Goal: Transaction & Acquisition: Purchase product/service

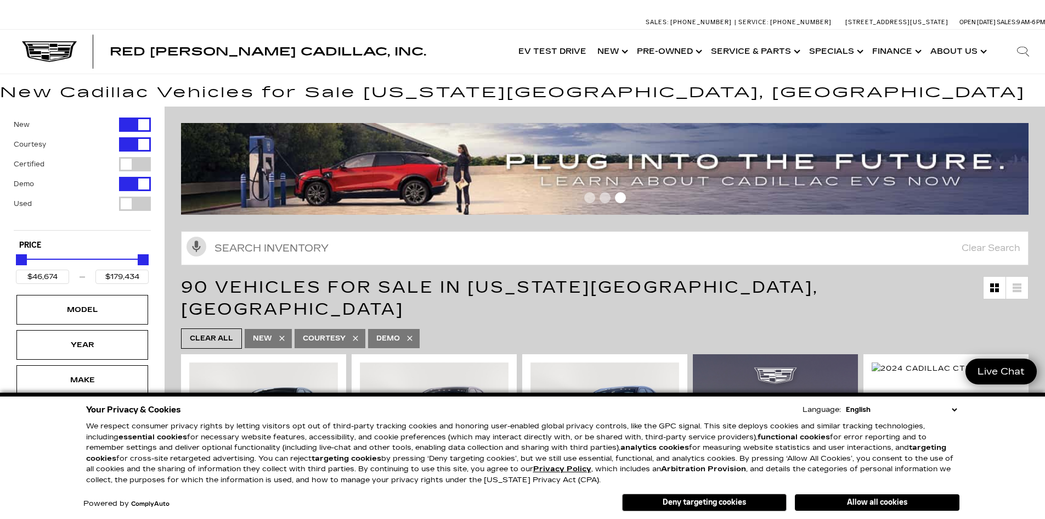
click at [994, 422] on div "Your Privacy & Cookies Language: English Spanish / Español English / United Kin…" at bounding box center [522, 455] width 1045 height 126
click at [736, 502] on button "Deny targeting cookies" at bounding box center [704, 502] width 165 height 18
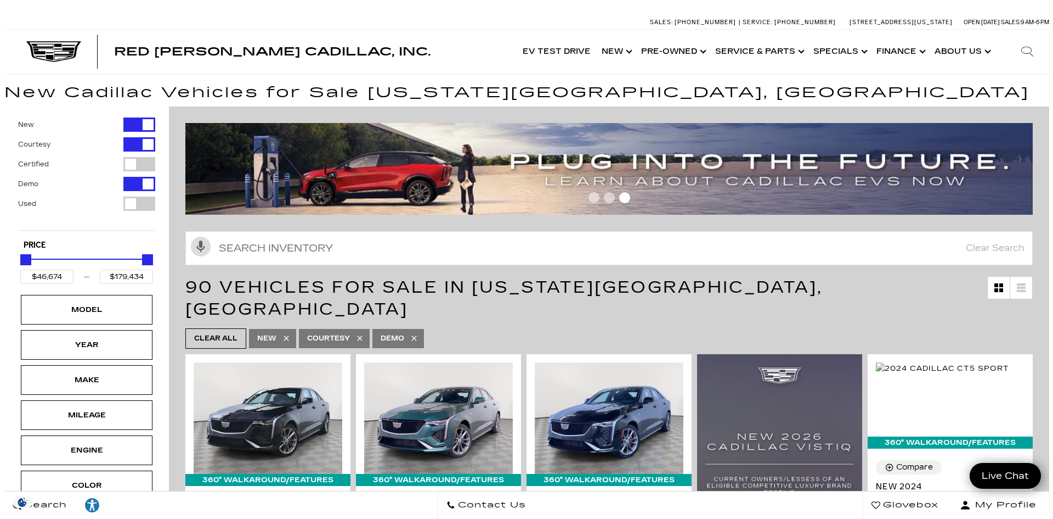
scroll to position [110, 0]
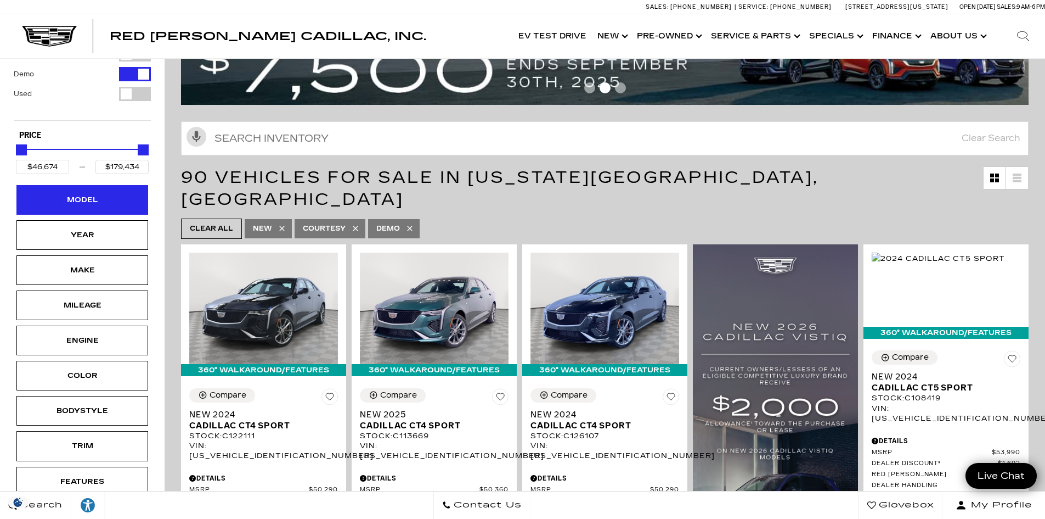
click at [101, 206] on div "Model" at bounding box center [82, 200] width 132 height 30
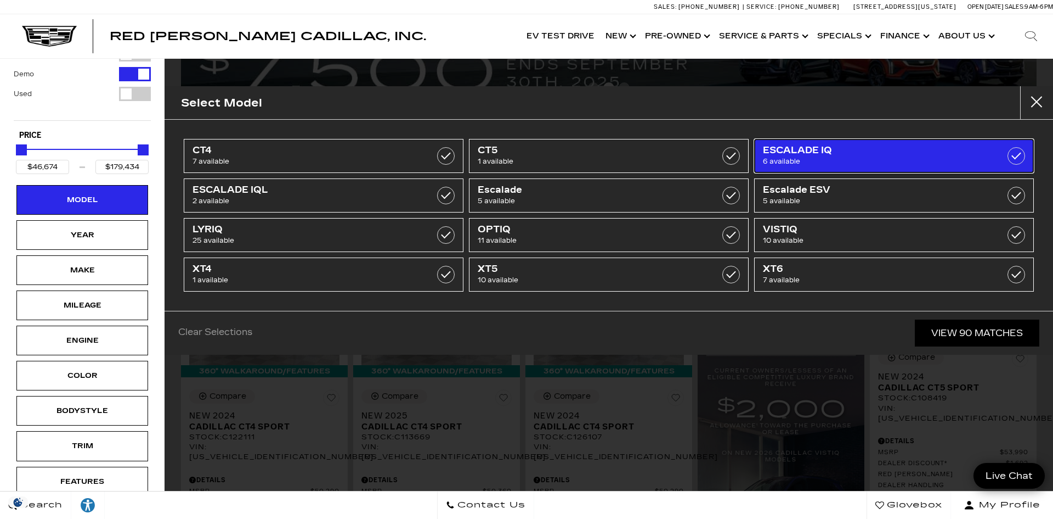
click at [833, 160] on span "6 available" at bounding box center [874, 161] width 223 height 11
type input "$133,515"
type input "$158,810"
checkbox input "true"
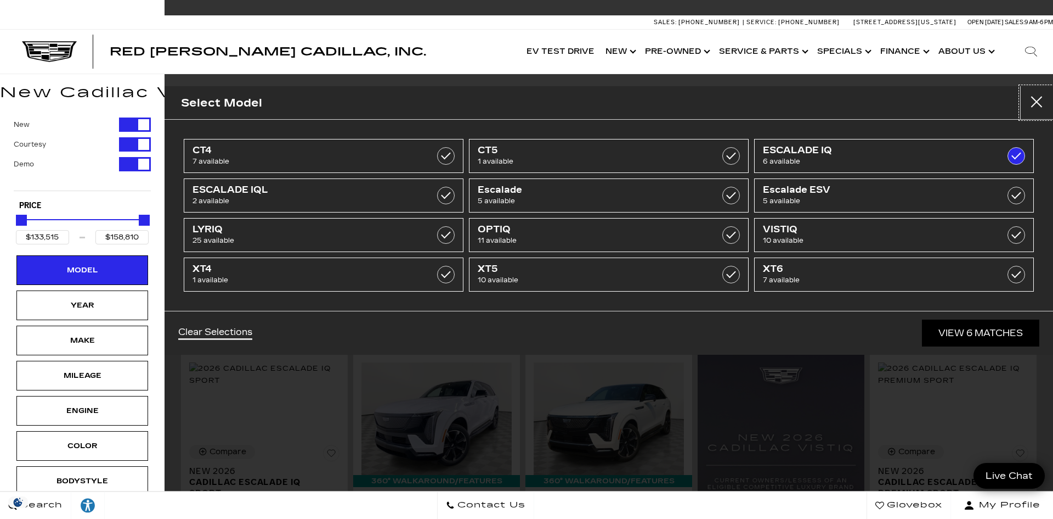
click at [1044, 102] on button "close" at bounding box center [1037, 102] width 33 height 33
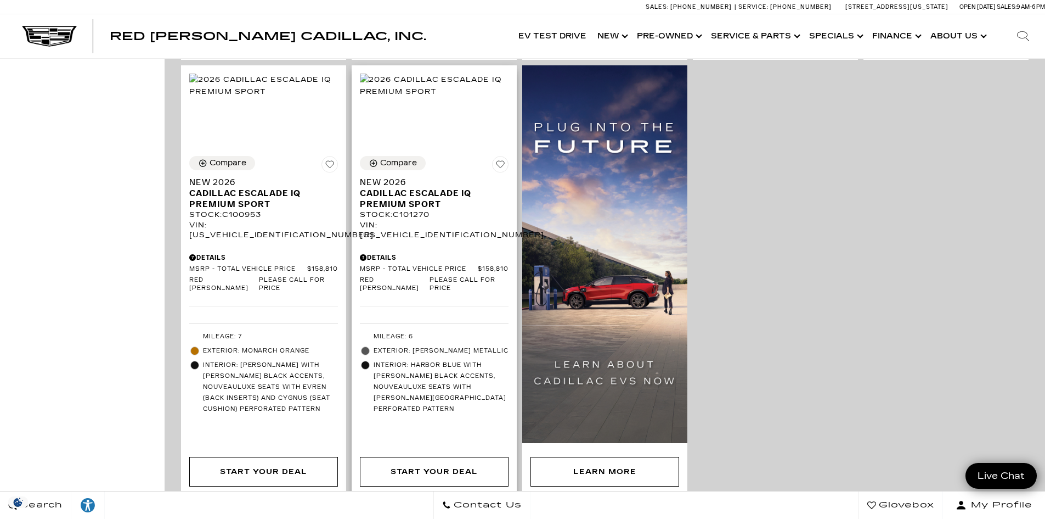
scroll to position [713, 0]
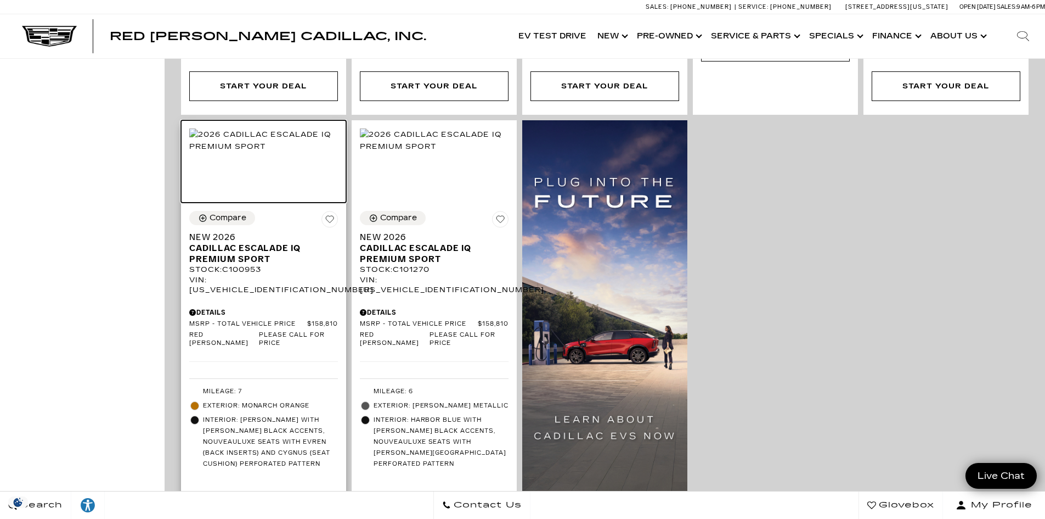
click at [268, 153] on img at bounding box center [263, 140] width 149 height 24
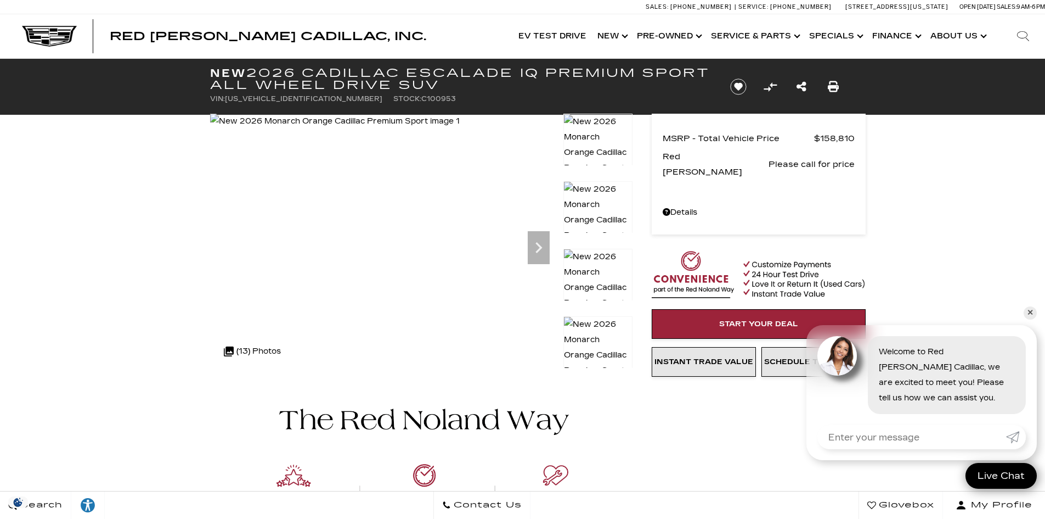
click at [1017, 8] on span "9 AM-6 PM" at bounding box center [1031, 6] width 29 height 7
click at [1031, 317] on link "✕" at bounding box center [1030, 312] width 13 height 13
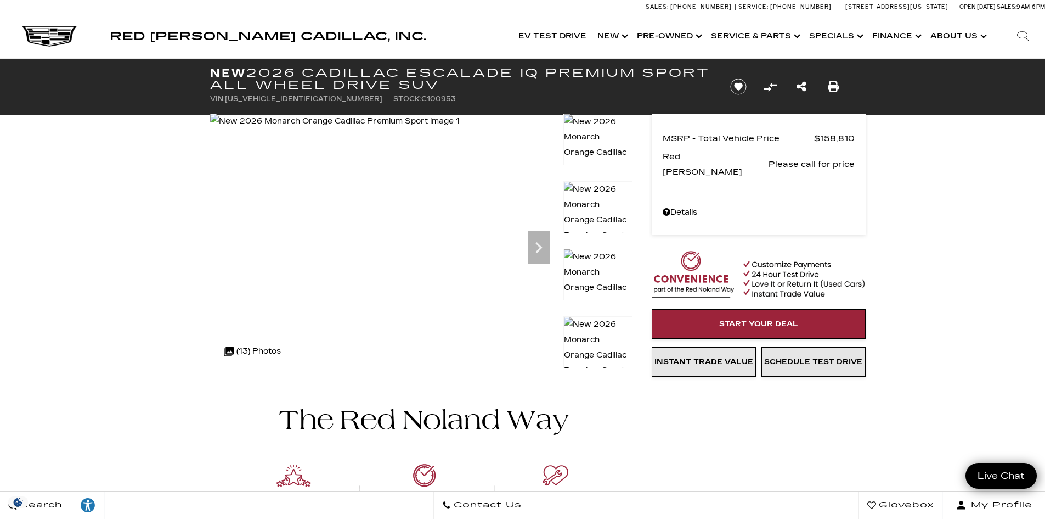
drag, startPoint x: 955, startPoint y: 271, endPoint x: 960, endPoint y: 268, distance: 5.6
